Goal: Task Accomplishment & Management: Manage account settings

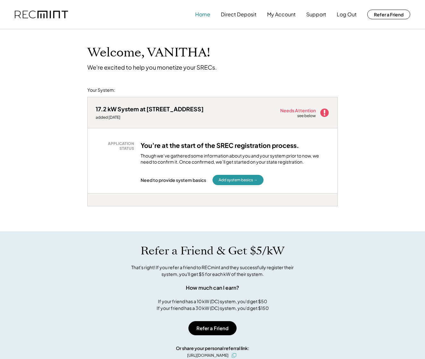
click at [205, 14] on button "Home" at bounding box center [202, 14] width 15 height 13
click at [205, 15] on button "Home" at bounding box center [202, 14] width 15 height 13
click at [249, 13] on button "Direct Deposit" at bounding box center [239, 14] width 36 height 13
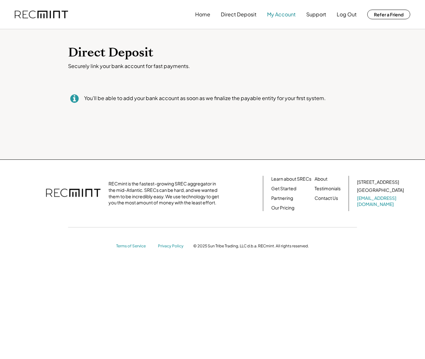
click at [284, 15] on button "My Account" at bounding box center [281, 14] width 29 height 13
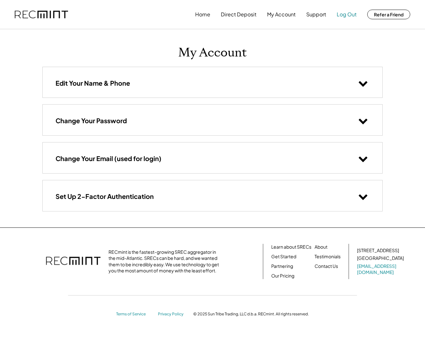
click at [342, 15] on button "Log Out" at bounding box center [347, 14] width 20 height 13
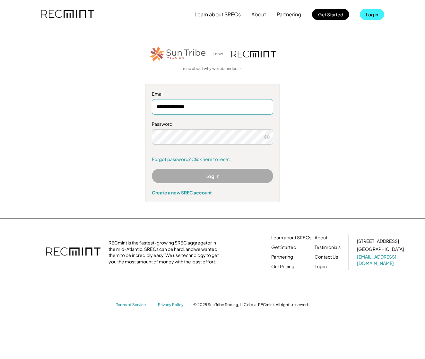
click at [373, 13] on button "Log in" at bounding box center [372, 14] width 24 height 11
click at [372, 17] on button "Log in" at bounding box center [372, 14] width 24 height 11
drag, startPoint x: 210, startPoint y: 113, endPoint x: 153, endPoint y: 107, distance: 57.0
click at [153, 107] on input "**********" at bounding box center [212, 106] width 121 height 15
type input "**********"
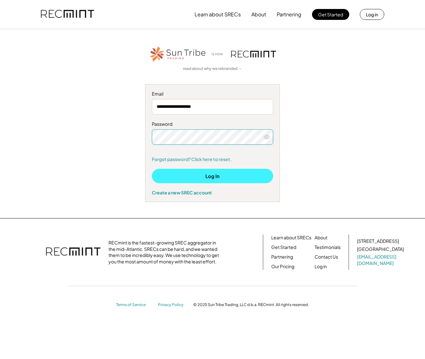
click at [190, 175] on button "Log In" at bounding box center [212, 176] width 121 height 14
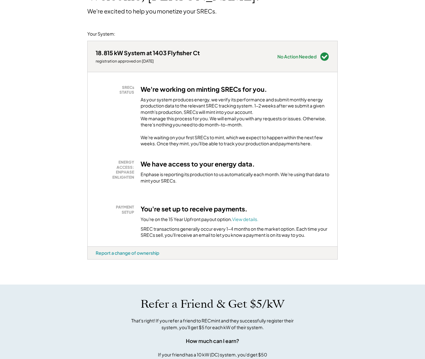
scroll to position [56, 0]
click at [249, 222] on font "View details." at bounding box center [245, 219] width 26 height 6
